Goal: Transaction & Acquisition: Register for event/course

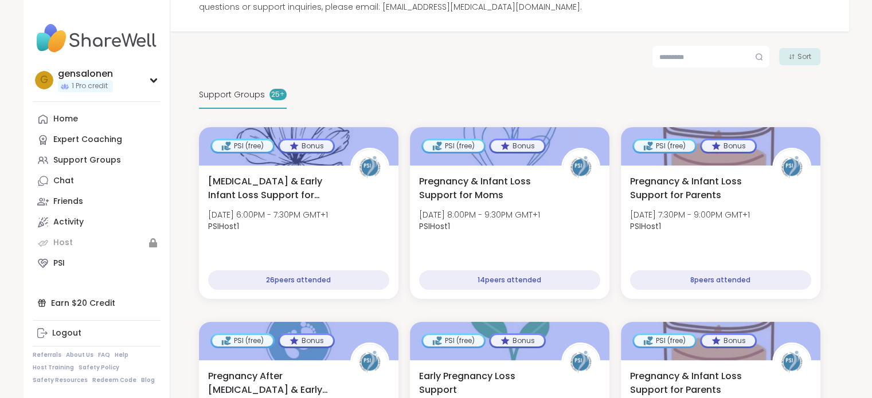
scroll to position [172, 0]
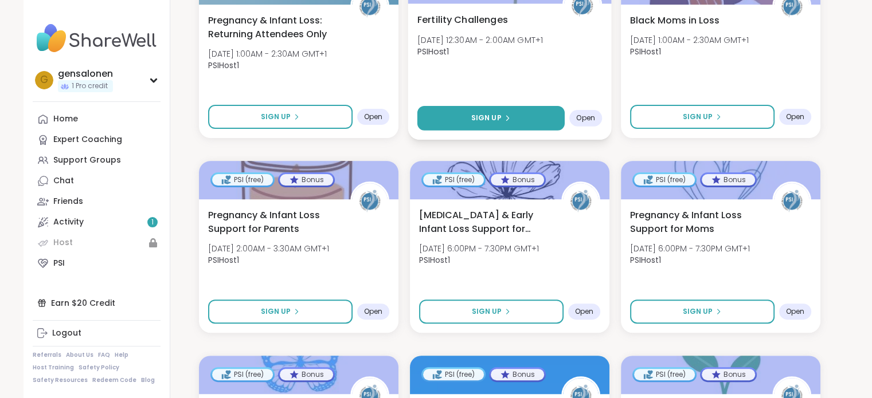
scroll to position [344, 0]
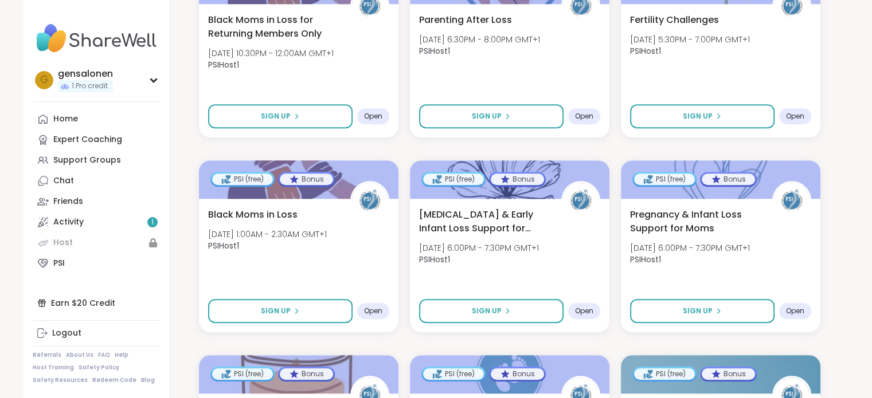
scroll to position [975, 0]
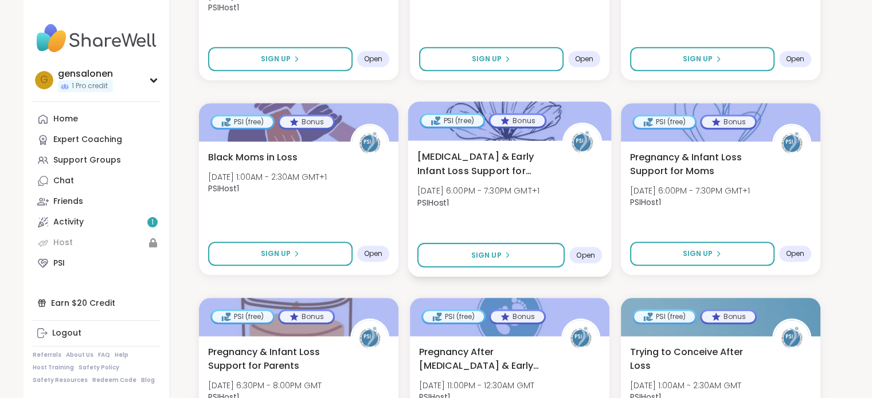
click at [597, 254] on div "Open" at bounding box center [585, 255] width 33 height 17
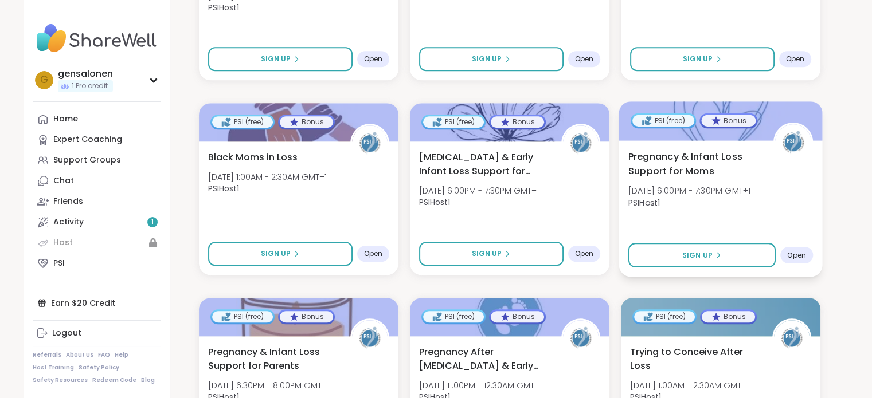
click at [750, 229] on div "Pregnancy & Infant Loss Support for Moms Fri, Oct 24 | 6:00PM - 7:30PM GMT+1 PS…" at bounding box center [721, 208] width 204 height 136
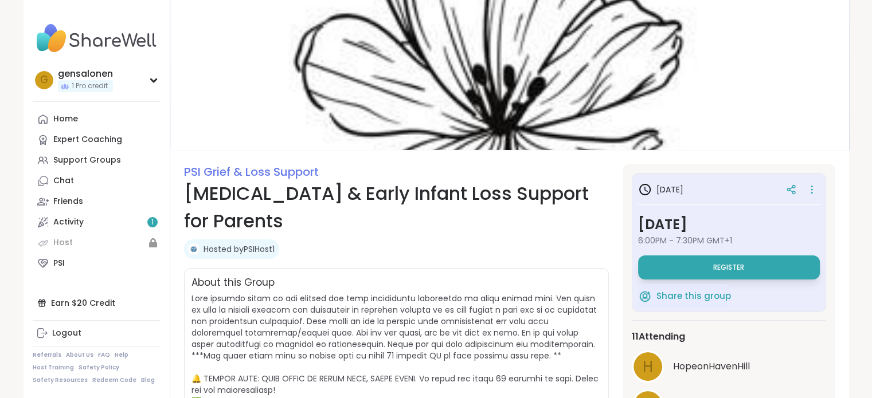
scroll to position [57, 0]
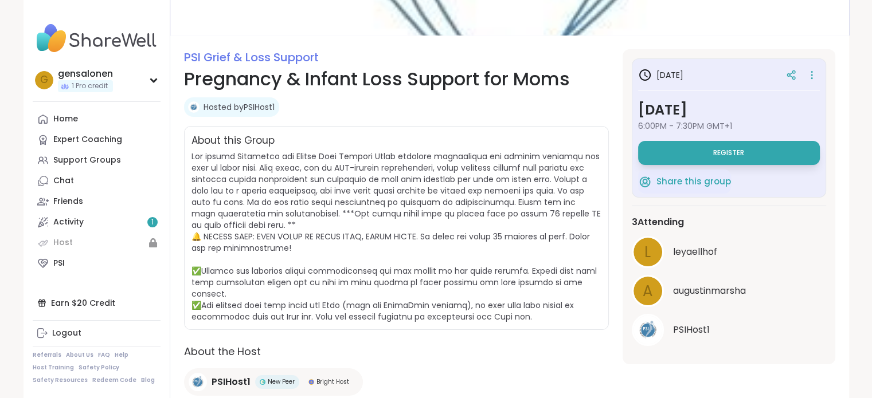
scroll to position [98, 0]
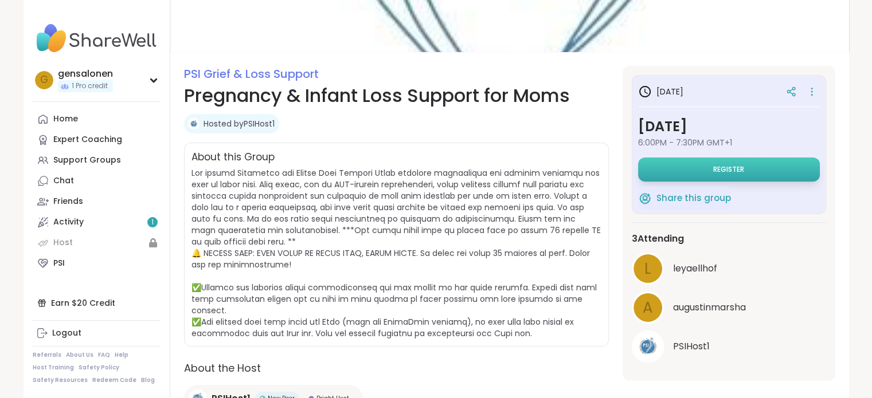
click at [765, 174] on button "Register" at bounding box center [729, 170] width 182 height 24
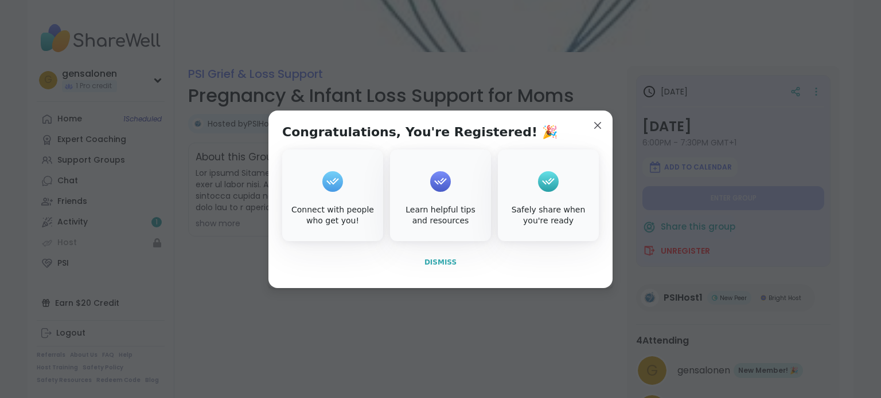
click at [445, 267] on span "Dismiss" at bounding box center [440, 262] width 32 height 10
